Goal: Find contact information: Find contact information

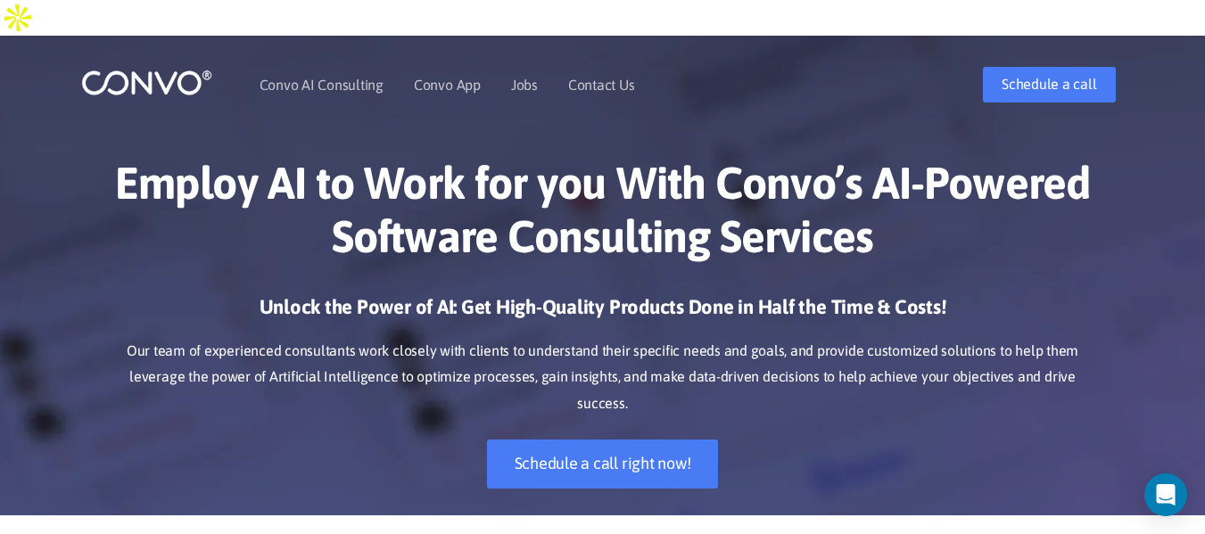
click at [590, 78] on link "Contact Us" at bounding box center [601, 85] width 67 height 14
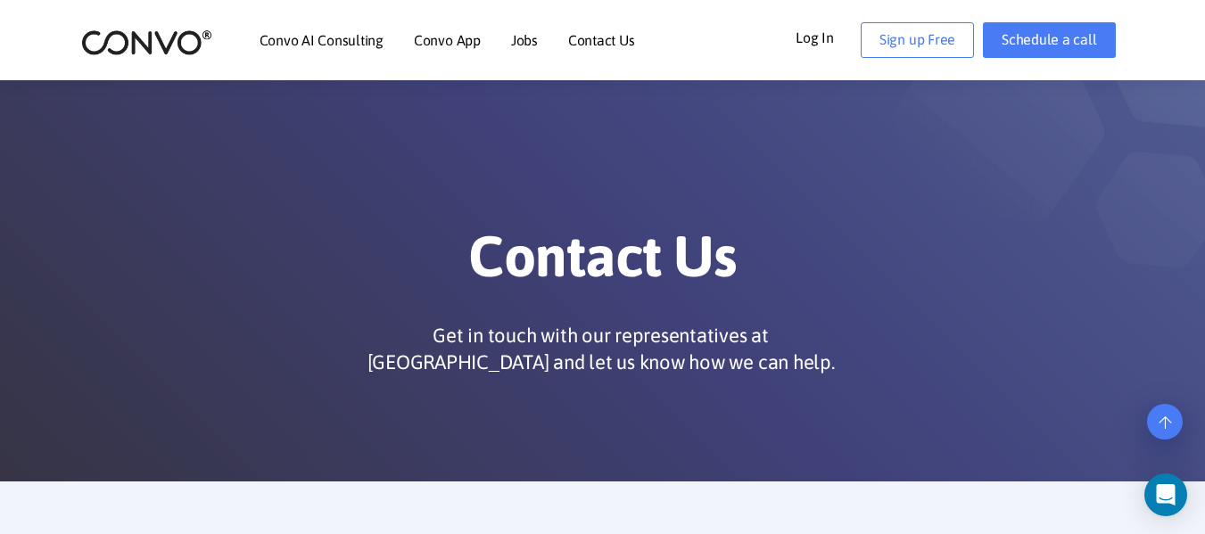
drag, startPoint x: 1205, startPoint y: 78, endPoint x: 1217, endPoint y: -108, distance: 186.8
